Goal: Task Accomplishment & Management: Use online tool/utility

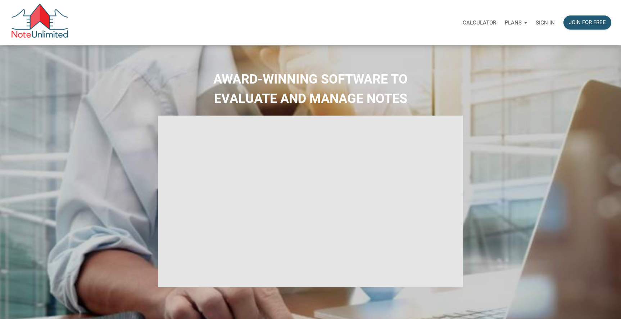
select select
type input "Introduction to new features"
select select
click at [544, 21] on p "Sign in" at bounding box center [545, 22] width 19 height 6
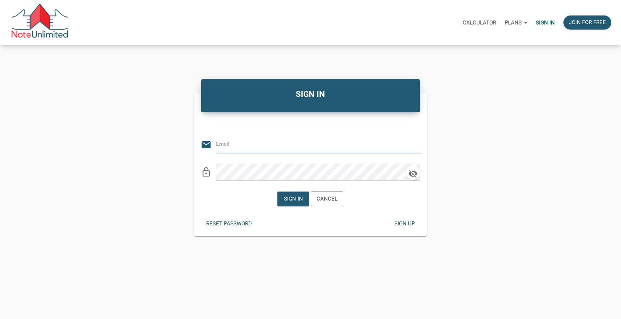
type input "sullivan.lydia@gmail.com"
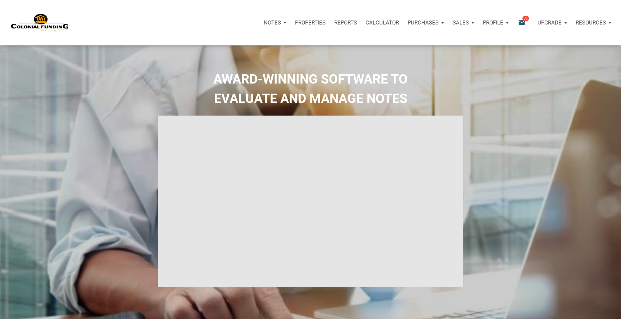
type input "Introduction to new features"
select select
click at [303, 22] on p "Properties" at bounding box center [310, 22] width 31 height 6
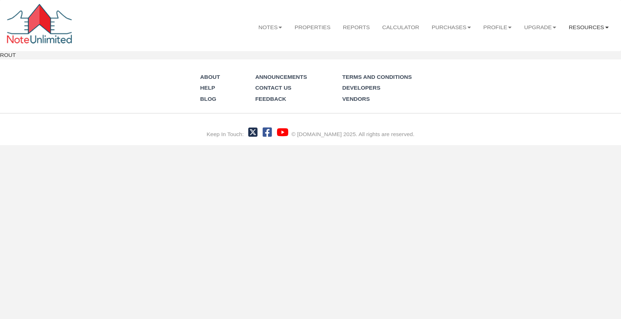
click at [581, 28] on link "Resources" at bounding box center [588, 28] width 52 height 20
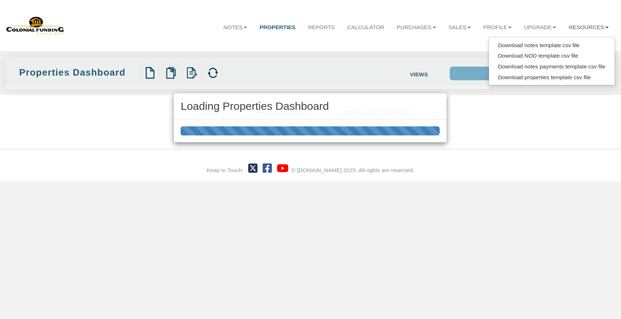
click at [530, 44] on div "Loading Properties Dashboard" at bounding box center [310, 159] width 621 height 319
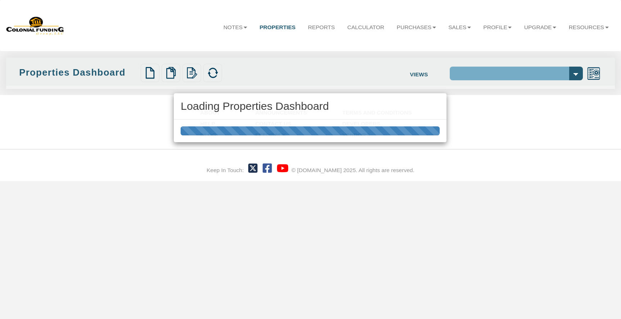
click at [587, 25] on div "Loading Properties Dashboard" at bounding box center [310, 159] width 621 height 319
select select "138"
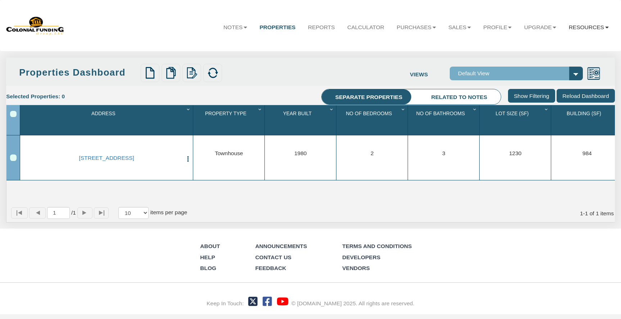
click at [586, 26] on link "Resources" at bounding box center [588, 28] width 52 height 20
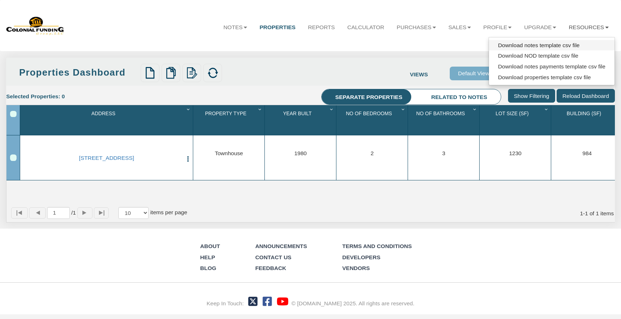
click at [570, 46] on link "Download notes template csv file" at bounding box center [552, 45] width 126 height 11
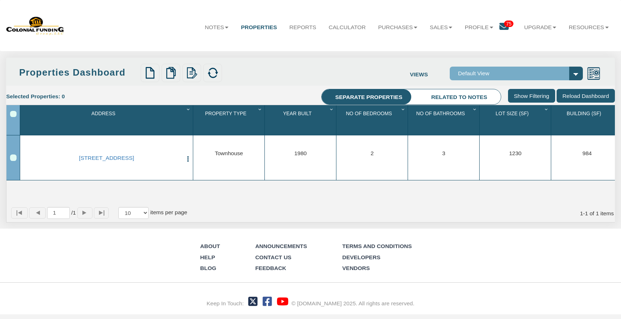
click at [501, 51] on nav "Menu Notes Dashboard Transactions Properties Reports Calculator Purchases Offer…" at bounding box center [310, 25] width 621 height 51
click at [551, 26] on link "Upgrade" at bounding box center [540, 28] width 45 height 20
click at [561, 11] on li "Upgrade Personal Business" at bounding box center [540, 21] width 45 height 31
click at [166, 73] on img at bounding box center [171, 73] width 12 height 12
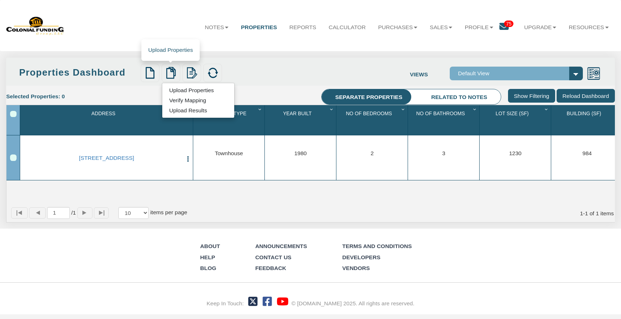
click at [189, 90] on link "Upload Properties" at bounding box center [191, 90] width 58 height 8
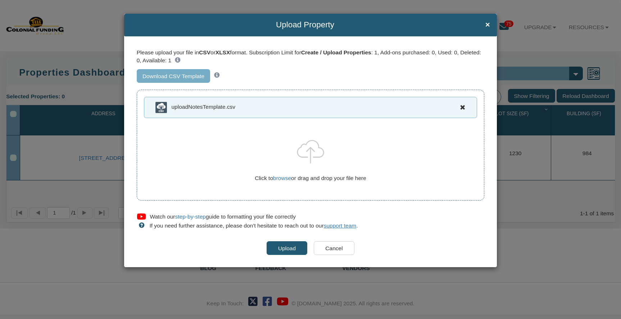
click at [285, 247] on input "Upload" at bounding box center [287, 248] width 41 height 14
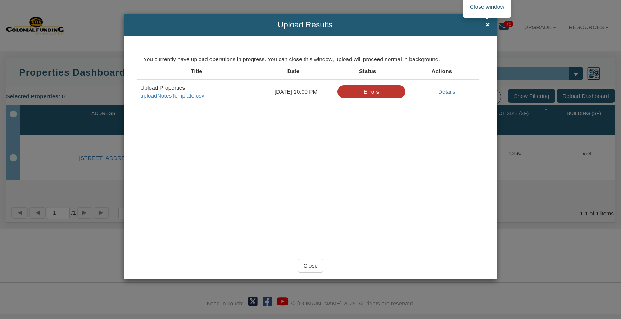
click at [489, 26] on span "×" at bounding box center [487, 25] width 5 height 9
